Goal: Information Seeking & Learning: Learn about a topic

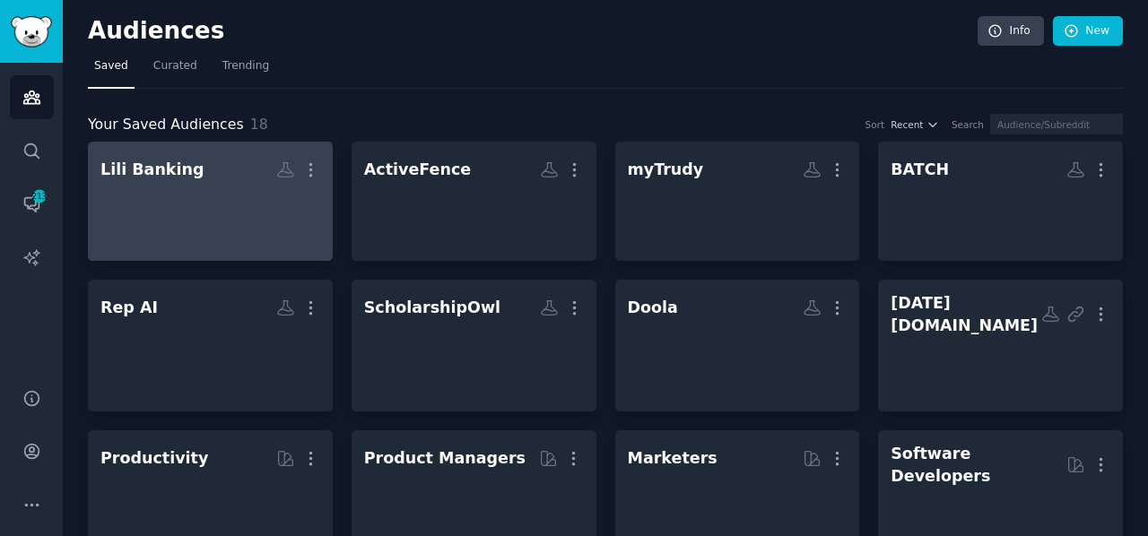
click at [205, 198] on div at bounding box center [210, 217] width 220 height 63
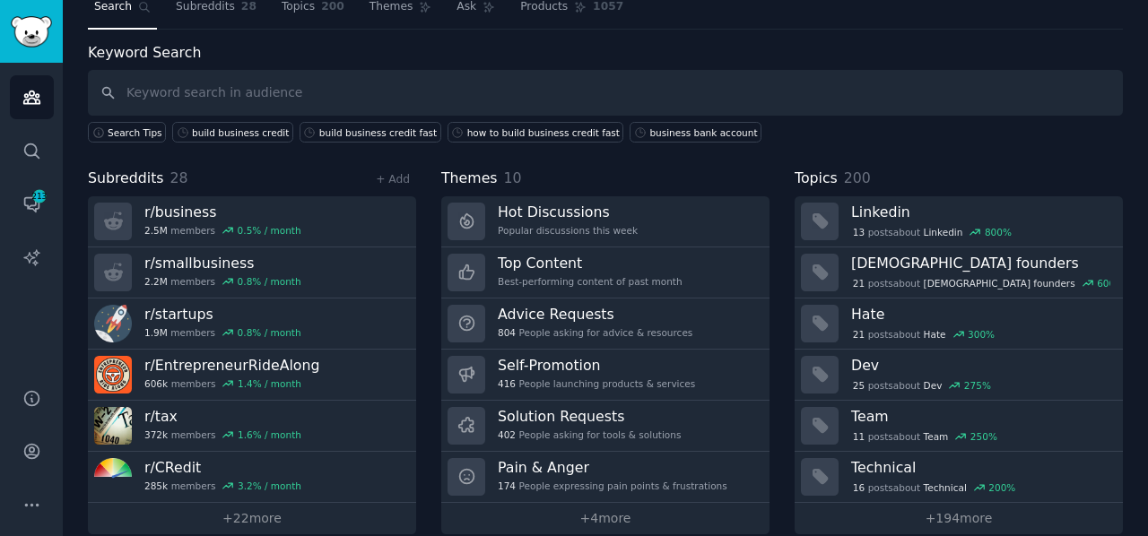
scroll to position [78, 0]
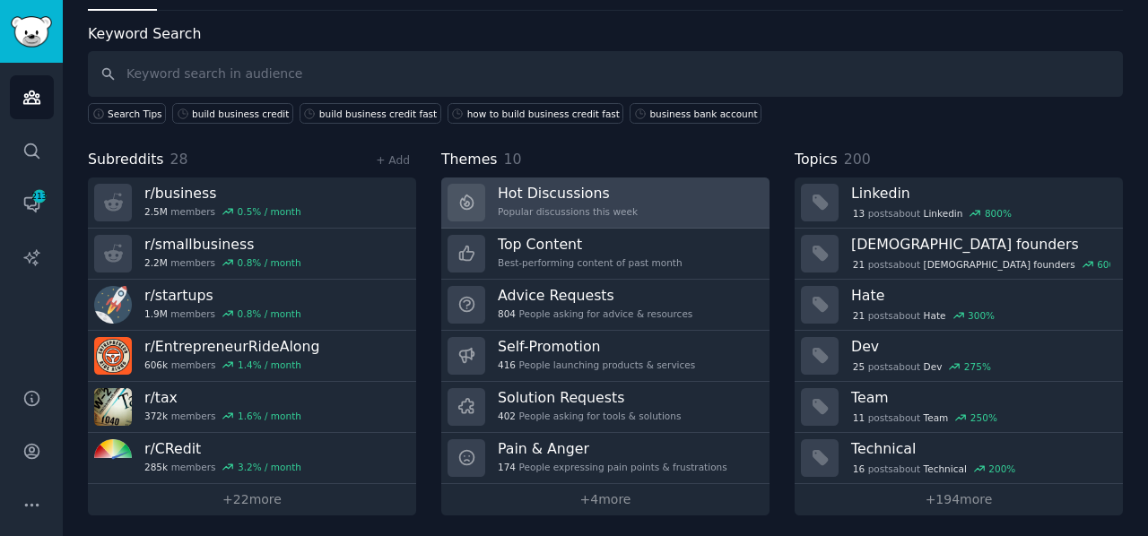
click at [542, 186] on h3 "Hot Discussions" at bounding box center [568, 193] width 140 height 19
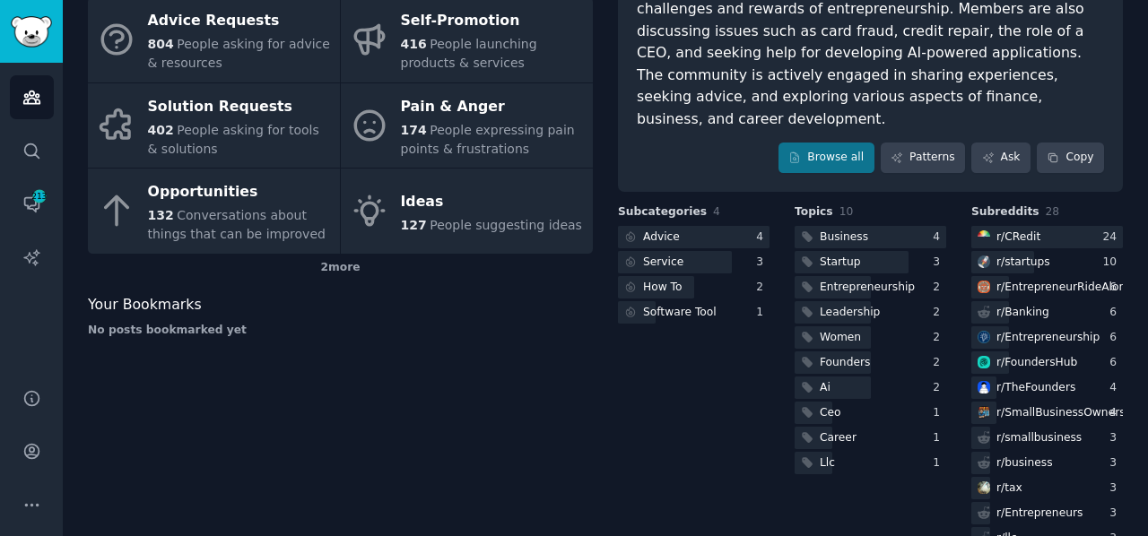
scroll to position [288, 0]
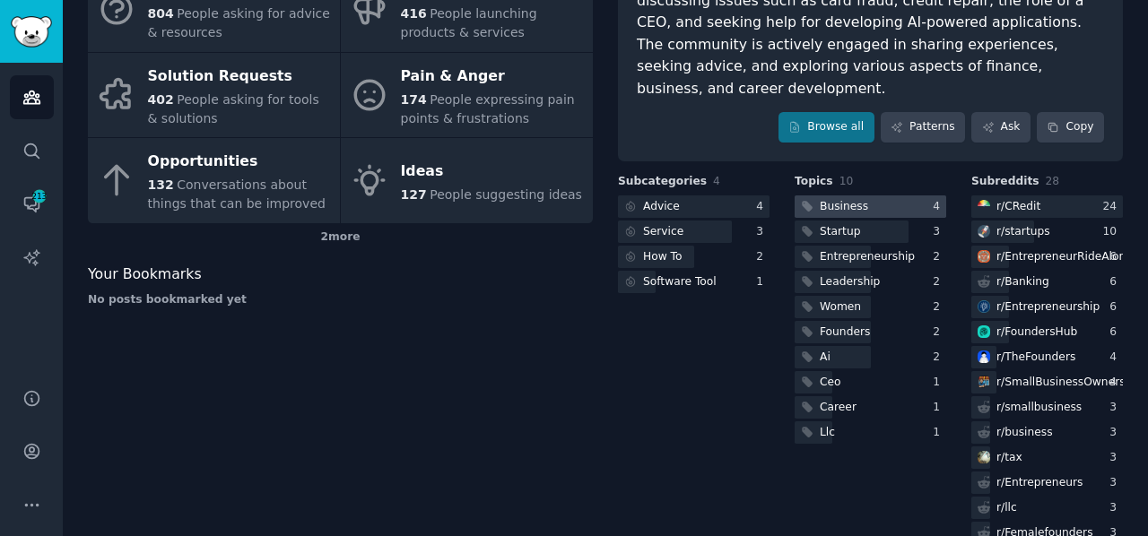
click at [832, 199] on div "Business" at bounding box center [844, 207] width 48 height 16
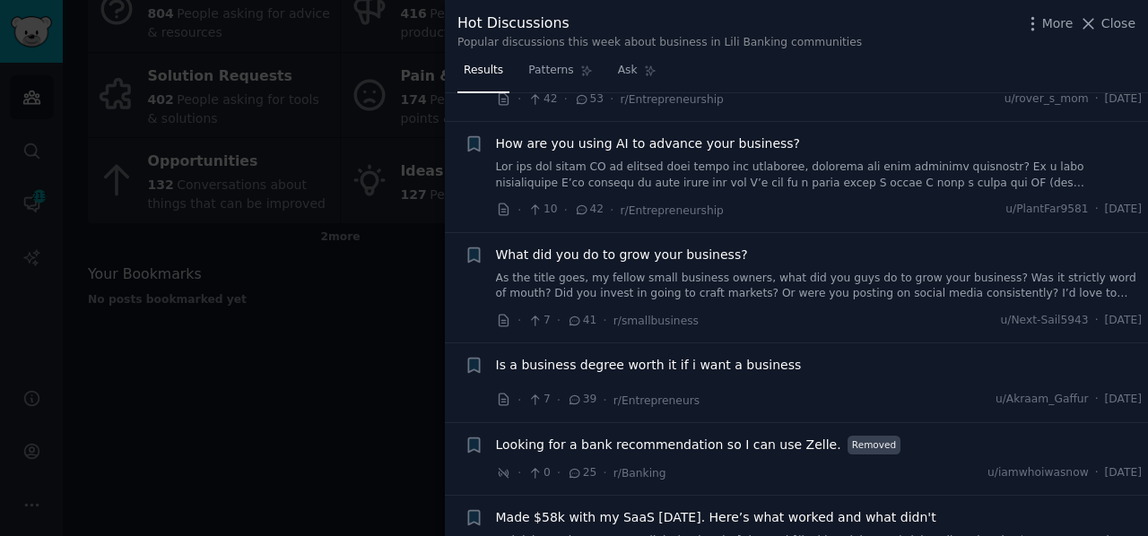
scroll to position [180, 0]
click at [642, 274] on link "As the title goes, my fellow small business owners, what did you guys do to gro…" at bounding box center [819, 289] width 647 height 31
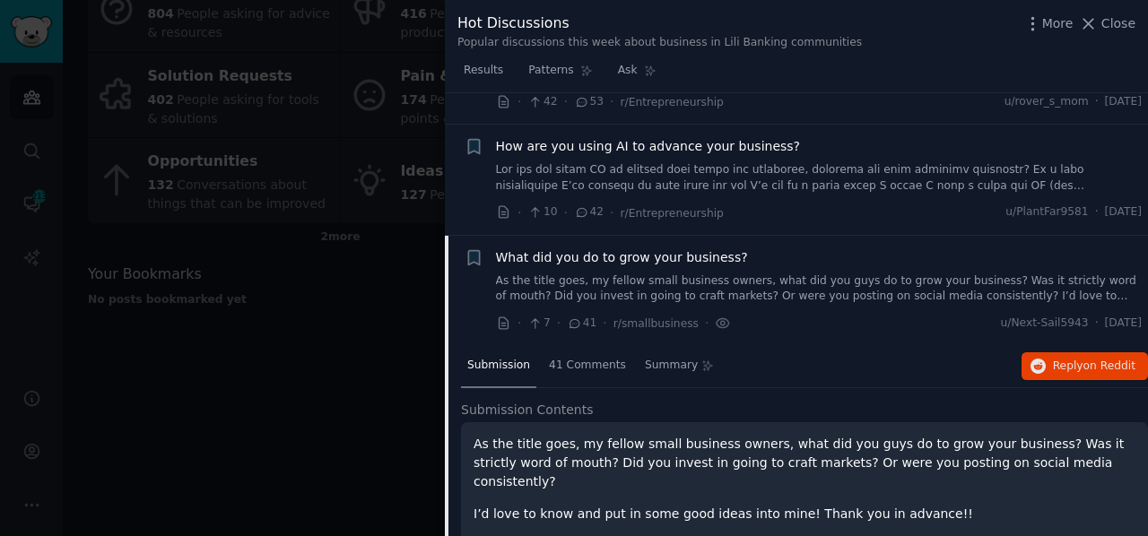
scroll to position [322, 0]
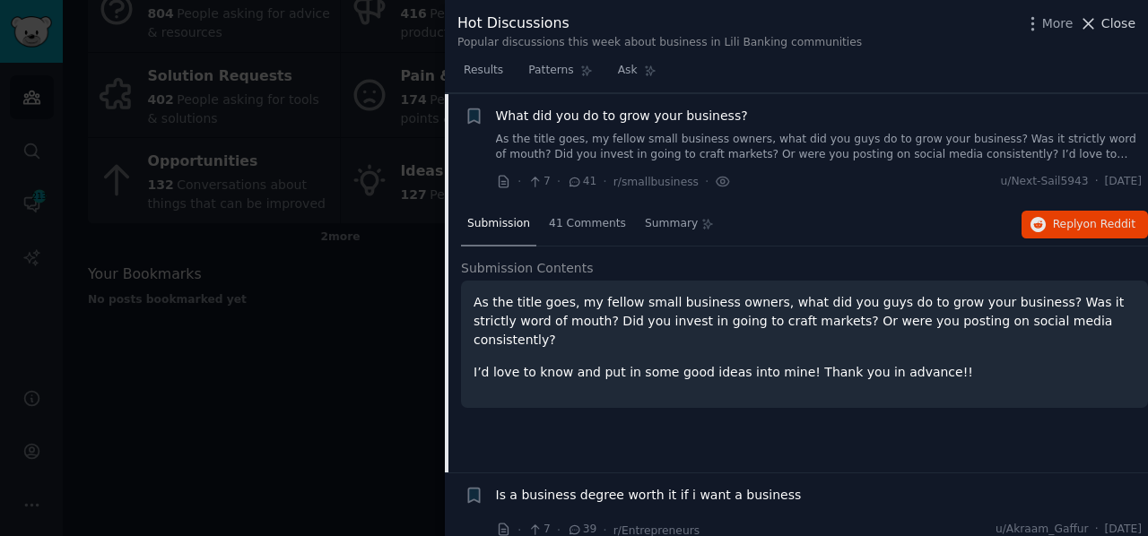
click at [1091, 28] on icon at bounding box center [1088, 23] width 19 height 19
